Goal: Find specific page/section: Locate a particular part of the current website

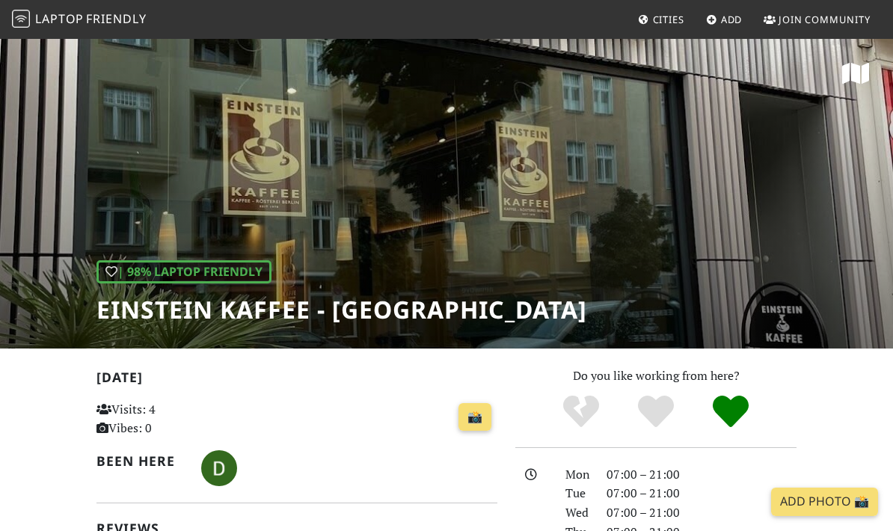
click at [668, 9] on link "Cities" at bounding box center [661, 19] width 58 height 27
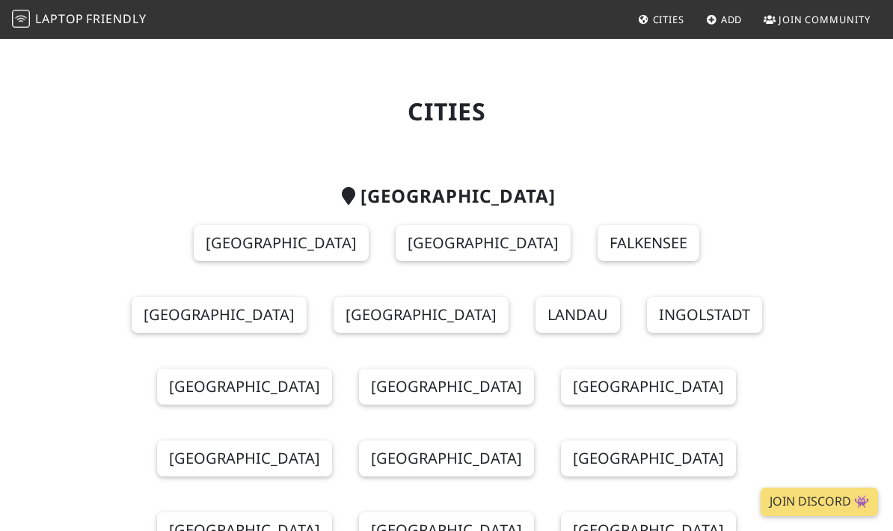
scroll to position [27, 0]
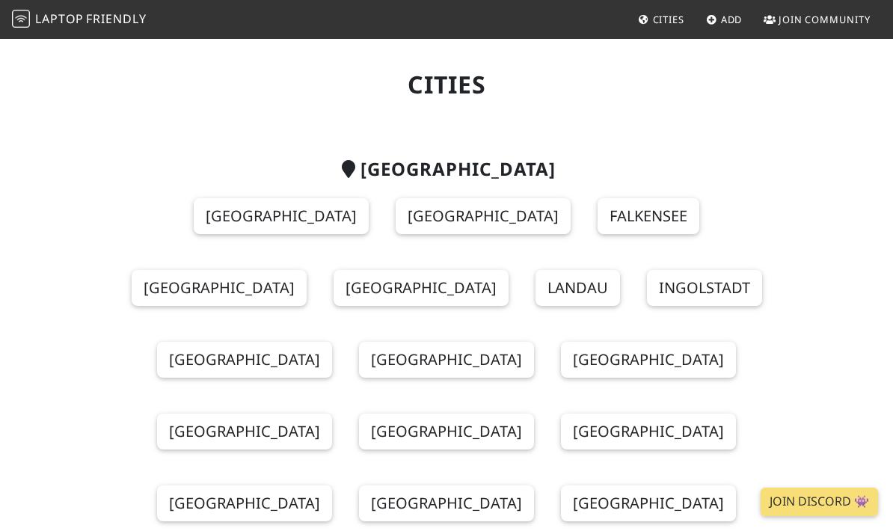
click at [194, 203] on link "Berlin" at bounding box center [281, 216] width 175 height 36
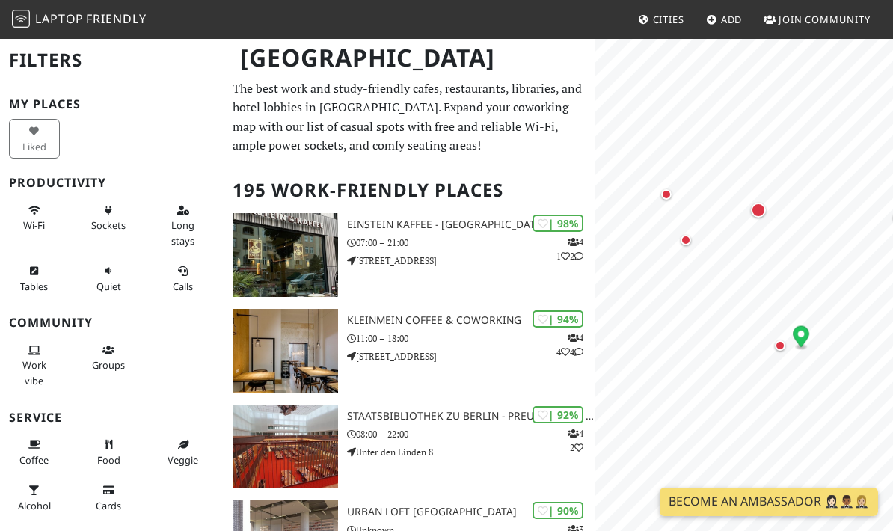
click at [759, 205] on div "Map marker" at bounding box center [758, 210] width 15 height 15
click at [682, 238] on div "Map marker" at bounding box center [685, 240] width 10 height 10
click at [775, 347] on div "Map marker" at bounding box center [779, 345] width 10 height 10
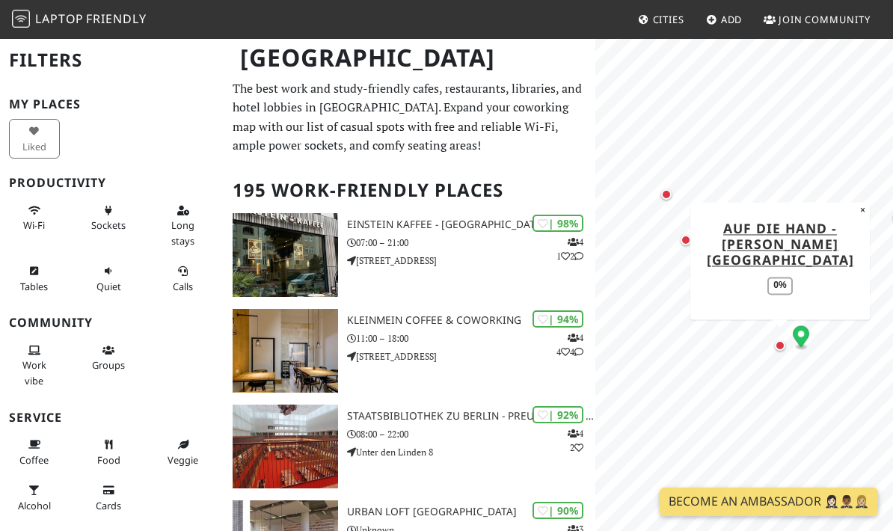
click at [668, 191] on div "Map marker" at bounding box center [666, 194] width 10 height 10
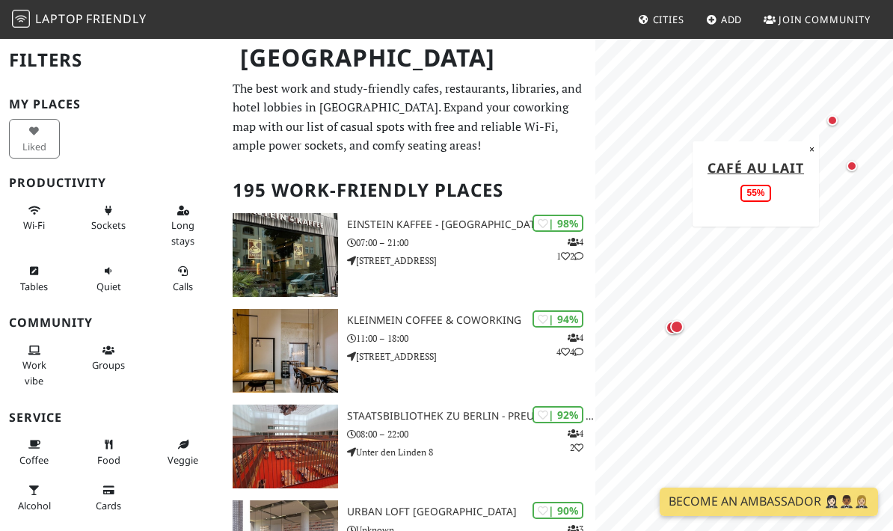
click at [685, 321] on div "Map marker" at bounding box center [677, 327] width 30 height 30
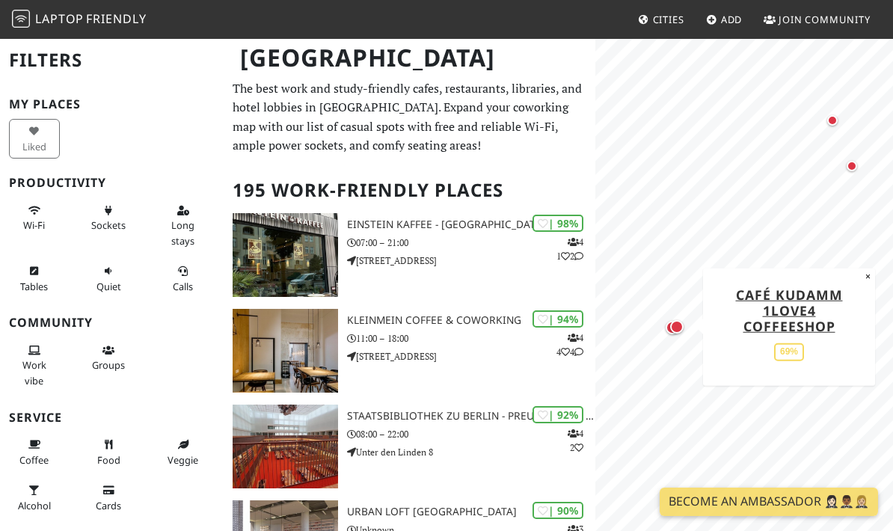
click at [667, 321] on div "Map marker" at bounding box center [677, 327] width 30 height 30
click at [668, 321] on div "Map marker" at bounding box center [677, 327] width 30 height 30
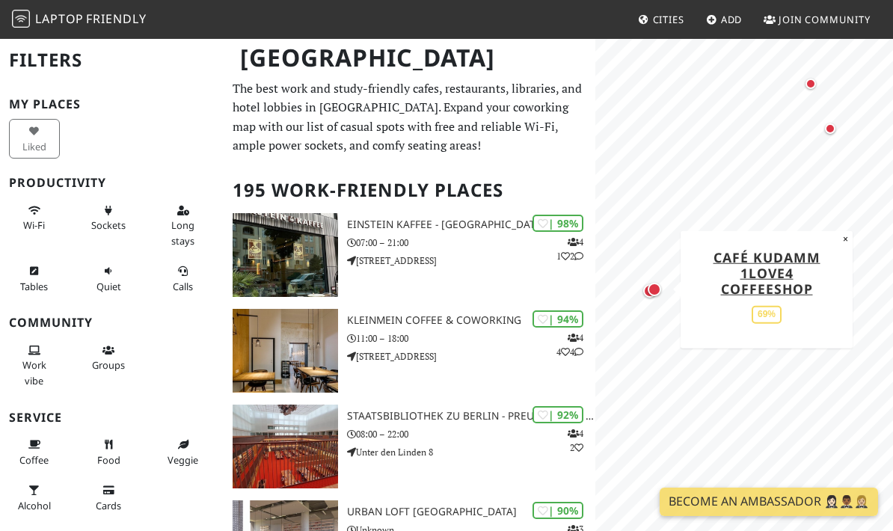
click at [845, 232] on button "×" at bounding box center [845, 238] width 14 height 16
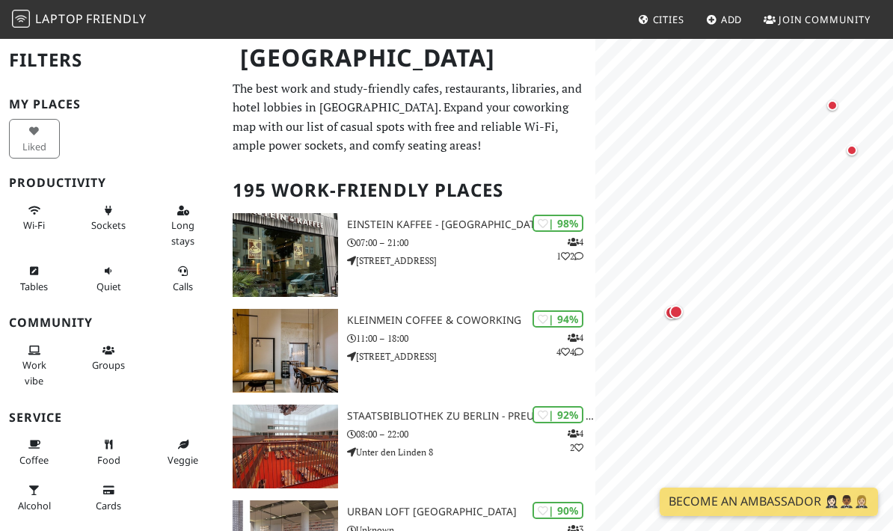
click at [177, 218] on span "Long stays" at bounding box center [182, 232] width 23 height 28
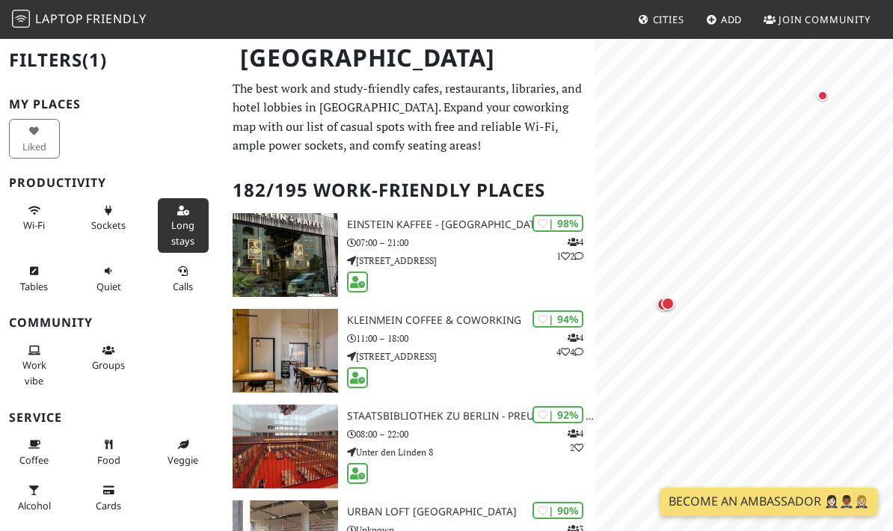
click at [115, 294] on button "Quiet" at bounding box center [109, 279] width 51 height 40
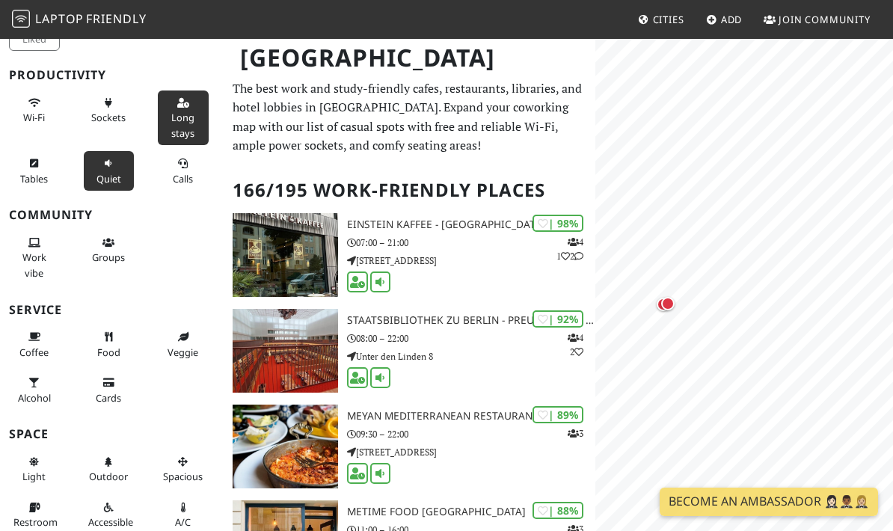
scroll to position [106, 0]
click at [41, 476] on span "Light" at bounding box center [33, 477] width 23 height 13
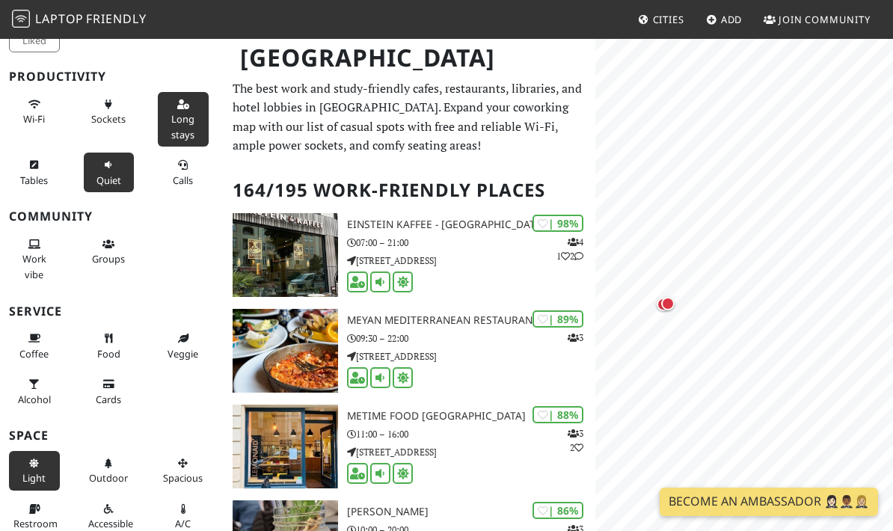
click at [114, 461] on button "Outdoor" at bounding box center [109, 471] width 51 height 40
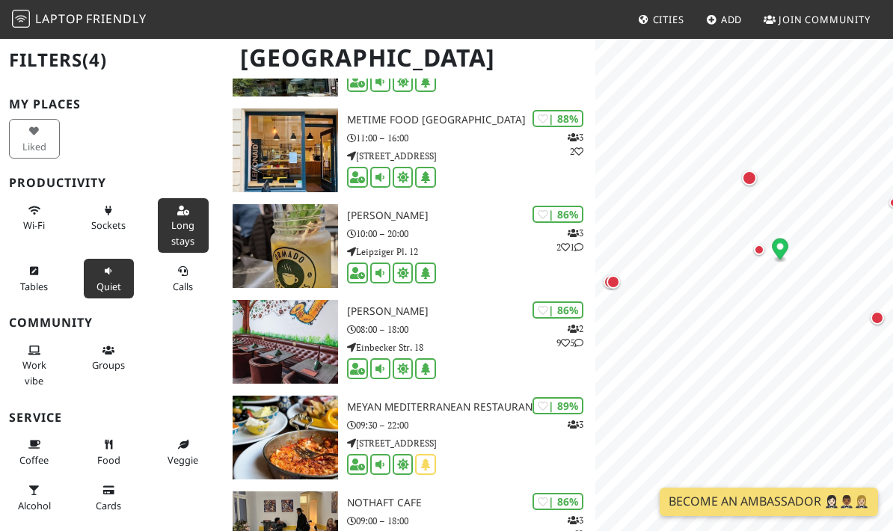
scroll to position [0, 0]
click at [653, 334] on div "Map marker" at bounding box center [650, 328] width 13 height 13
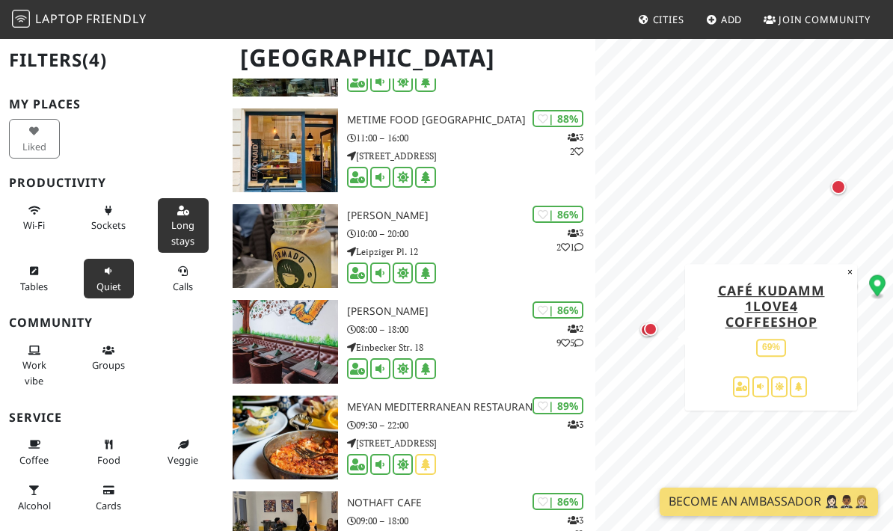
click at [784, 297] on link "Café Kudamm 1love4 Coffeeshop" at bounding box center [771, 305] width 107 height 49
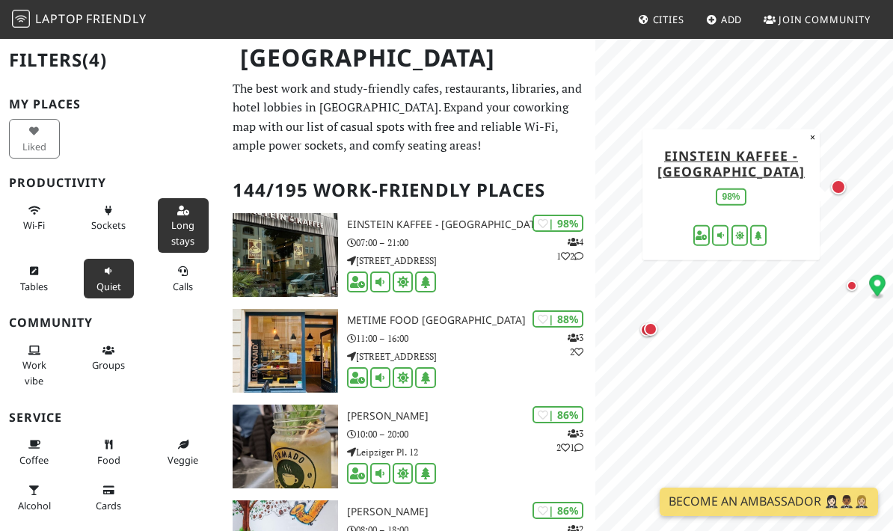
click at [738, 164] on link "Einstein Kaffee - [GEOGRAPHIC_DATA]" at bounding box center [730, 163] width 147 height 34
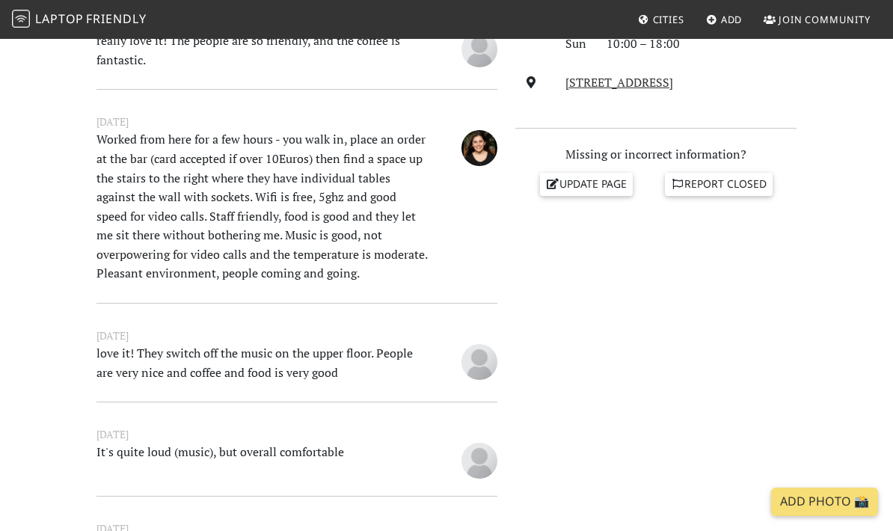
scroll to position [544, 0]
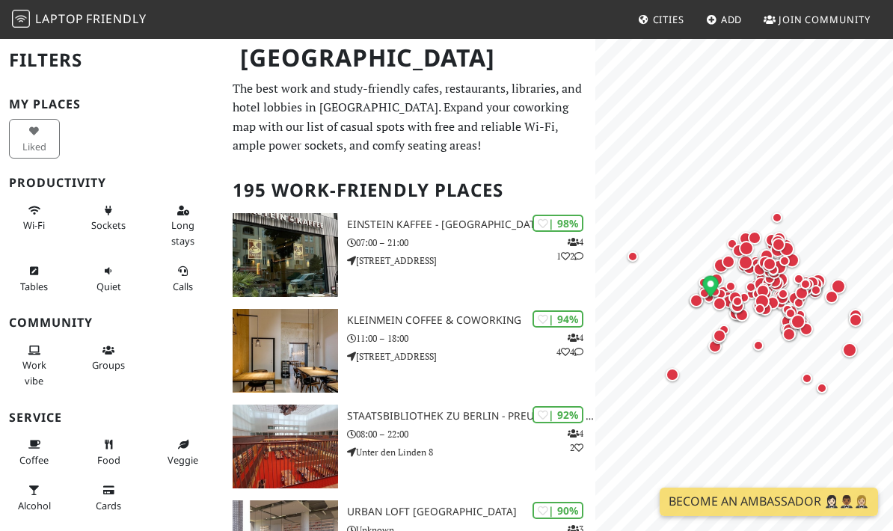
click at [195, 209] on button "Long stays" at bounding box center [183, 225] width 51 height 55
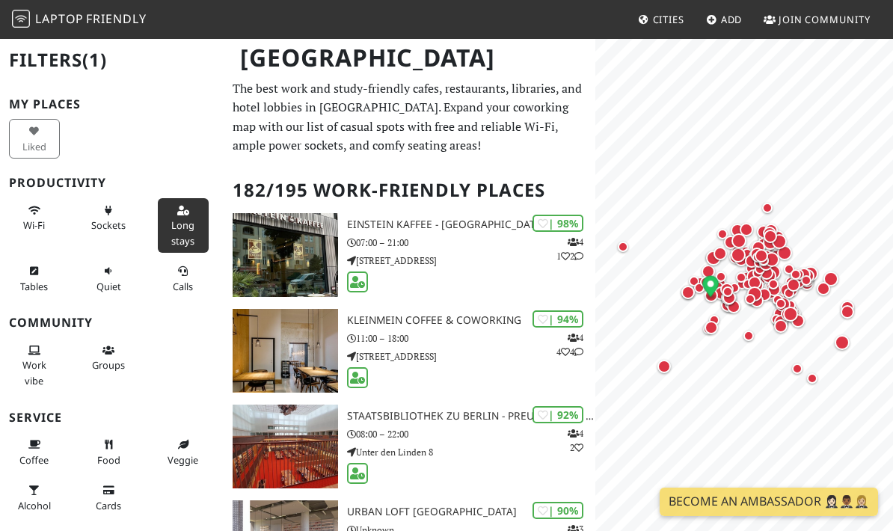
click at [120, 260] on button "Quiet" at bounding box center [109, 279] width 51 height 40
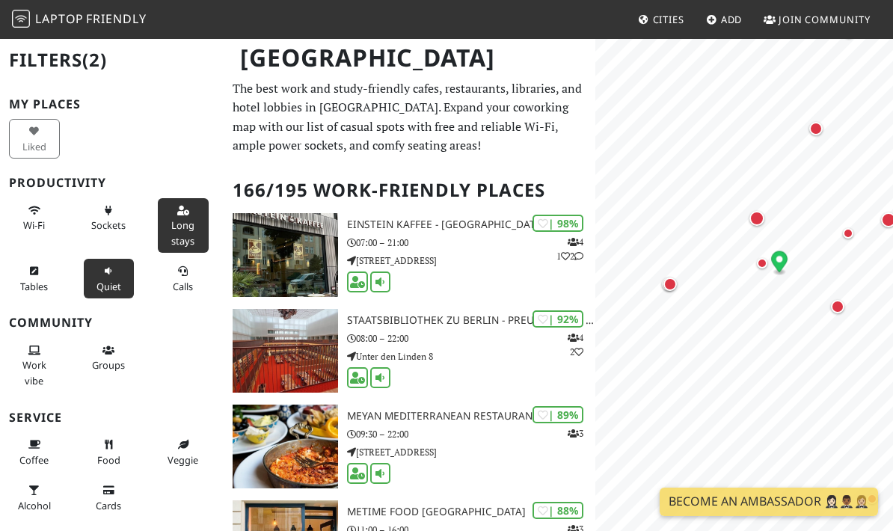
click at [674, 281] on div "Map marker" at bounding box center [669, 283] width 13 height 13
click at [730, 259] on div "Map marker" at bounding box center [744, 261] width 30 height 30
click at [805, 241] on div "Map marker" at bounding box center [808, 241] width 15 height 15
click at [728, 124] on div "Map marker" at bounding box center [730, 138] width 30 height 30
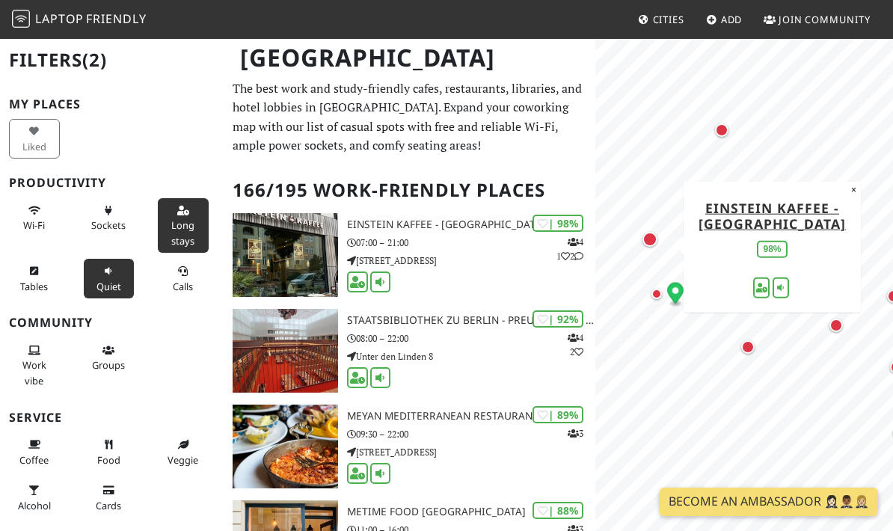
click at [438, 218] on h3 "Einstein Kaffee - [GEOGRAPHIC_DATA]" at bounding box center [471, 224] width 248 height 13
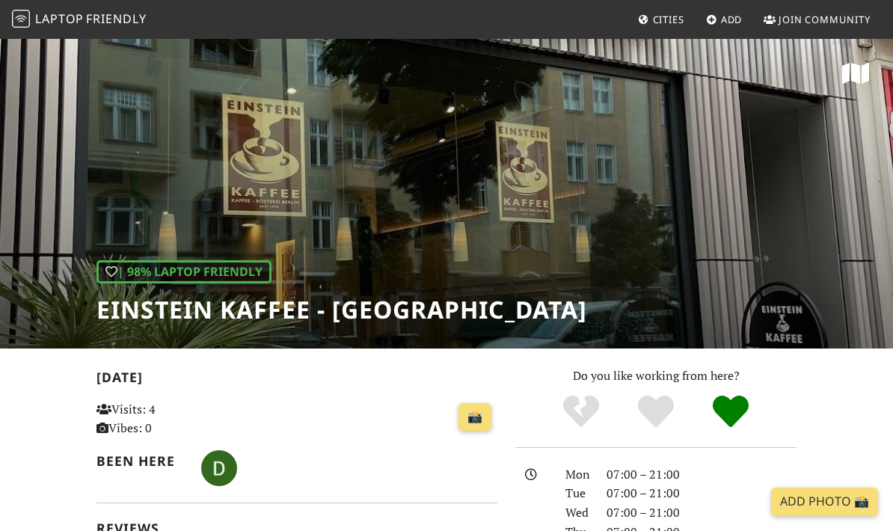
click at [645, 255] on div "| 98% Laptop Friendly Einstein Kaffee - [GEOGRAPHIC_DATA]" at bounding box center [446, 192] width 893 height 311
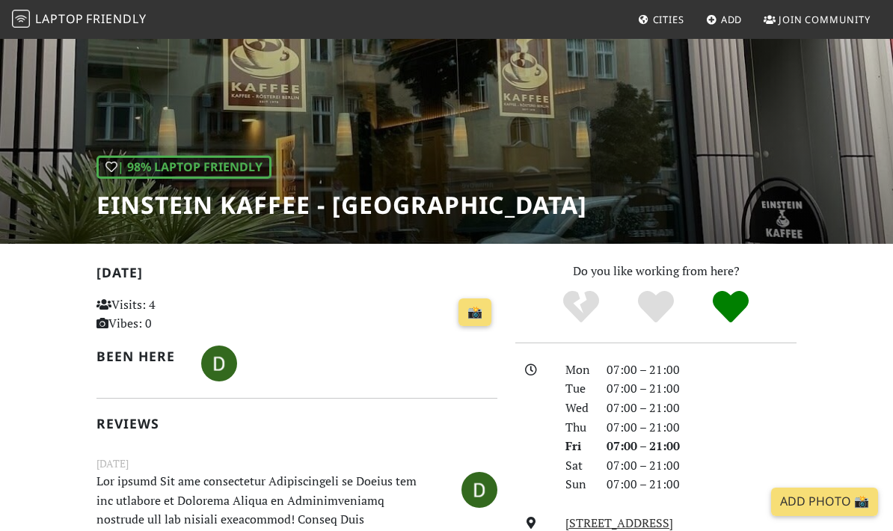
scroll to position [56, 0]
